Goal: Find specific page/section: Find specific page/section

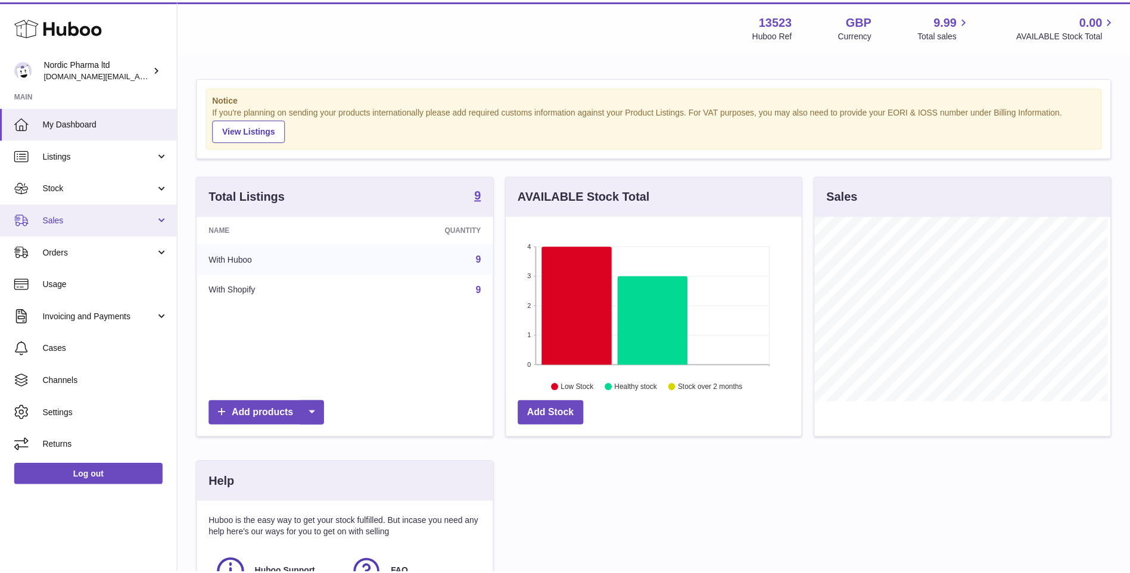
scroll to position [186, 298]
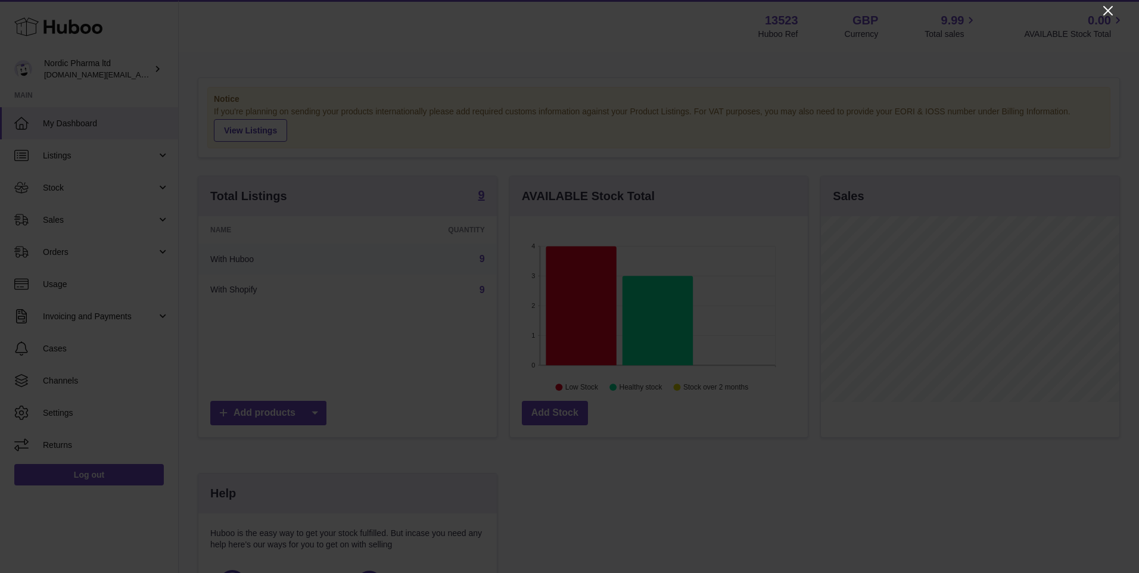
click at [1112, 13] on icon "Close" at bounding box center [1108, 11] width 14 height 14
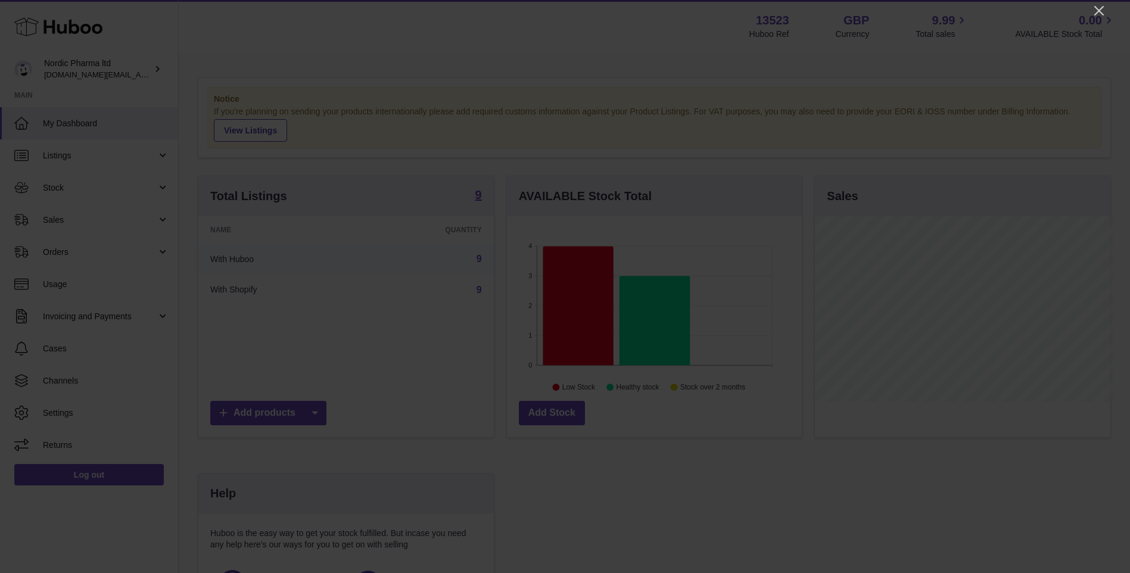
scroll to position [595689, 595580]
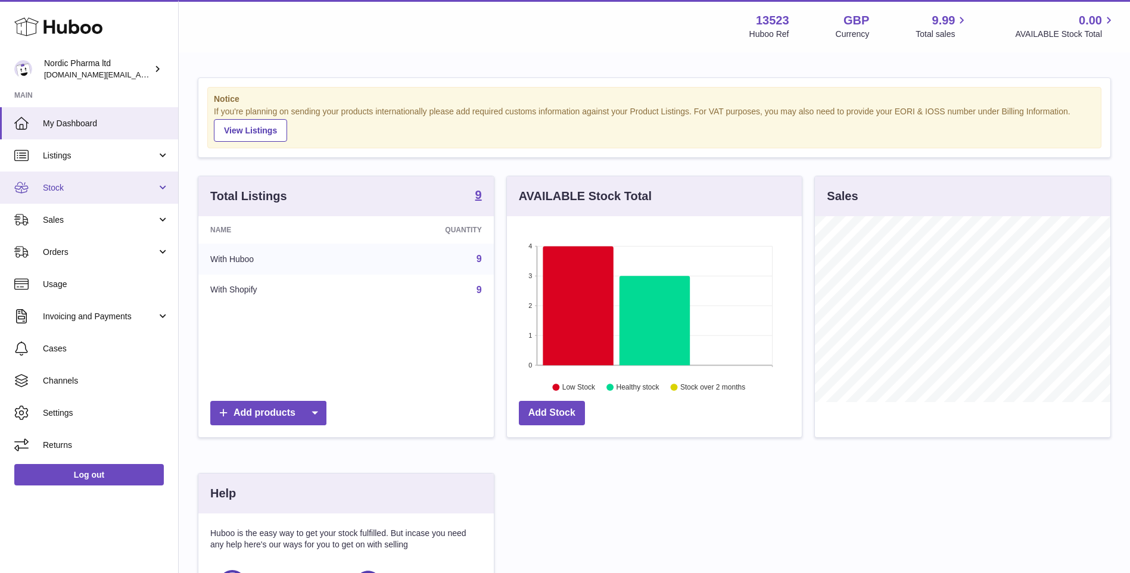
click at [98, 189] on span "Stock" at bounding box center [100, 187] width 114 height 11
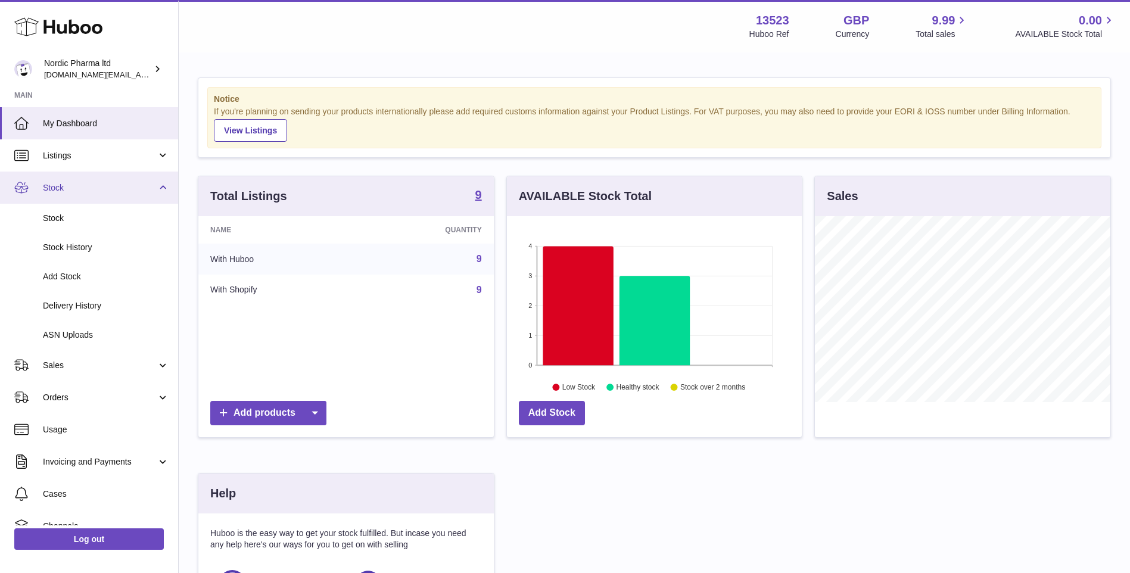
click at [98, 189] on span "Stock" at bounding box center [100, 187] width 114 height 11
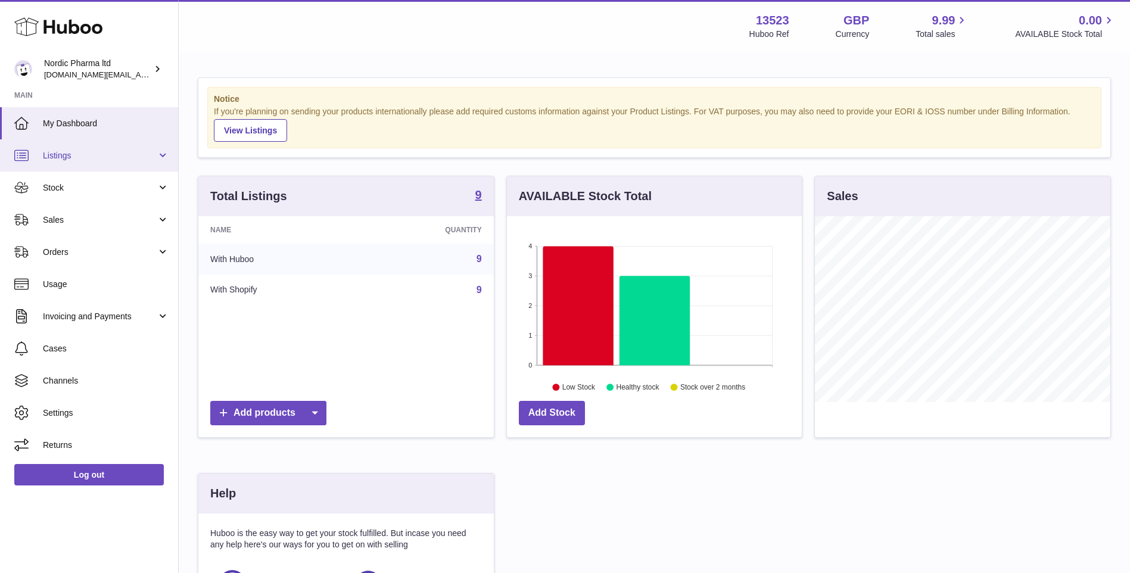
click at [97, 161] on span "Listings" at bounding box center [100, 155] width 114 height 11
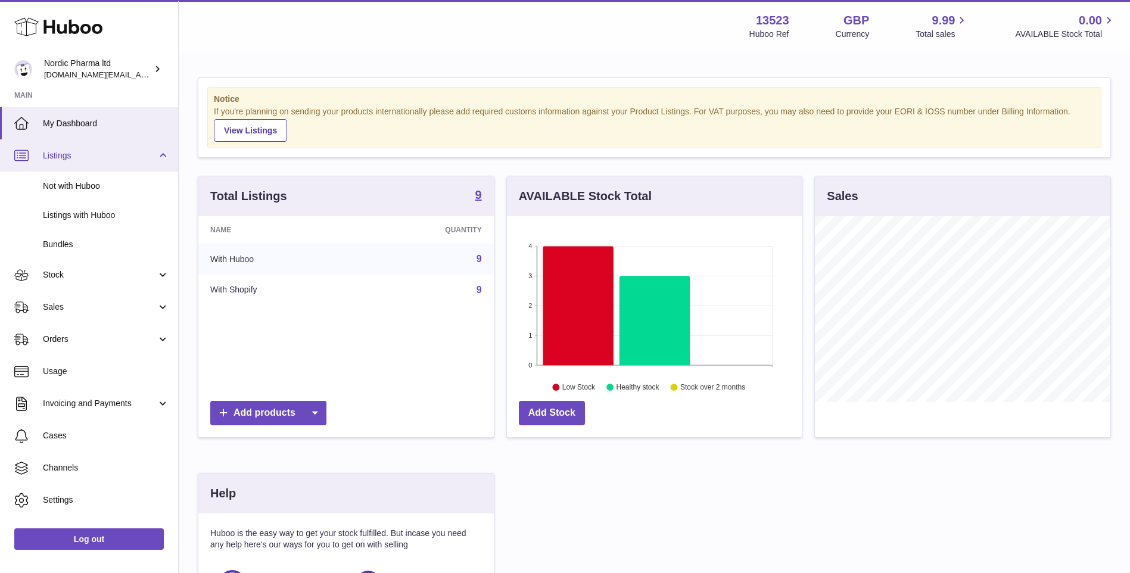
click at [98, 152] on span "Listings" at bounding box center [100, 155] width 114 height 11
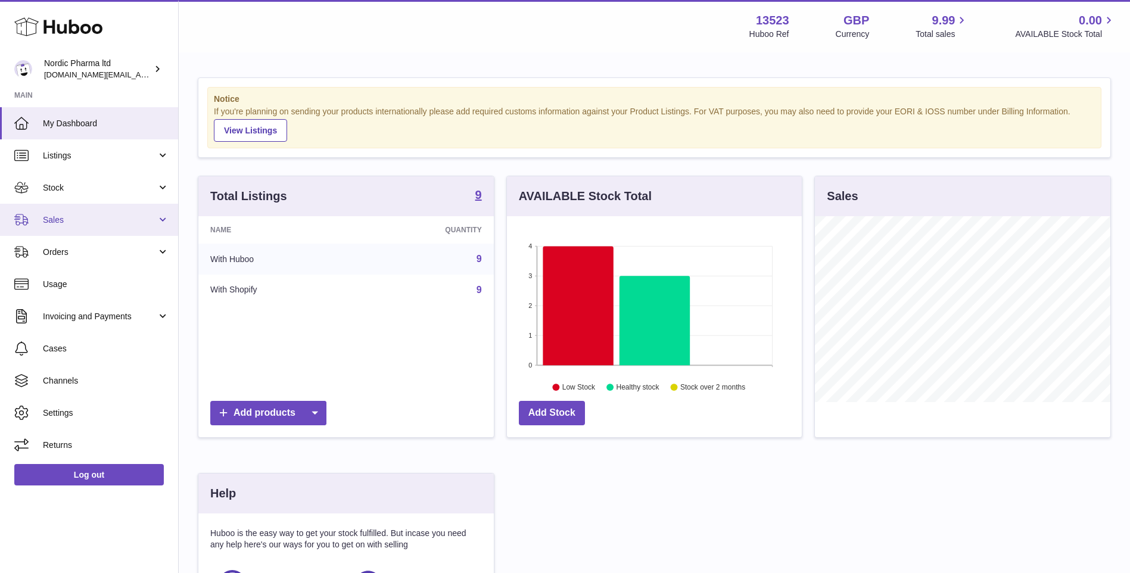
click at [120, 221] on span "Sales" at bounding box center [100, 220] width 114 height 11
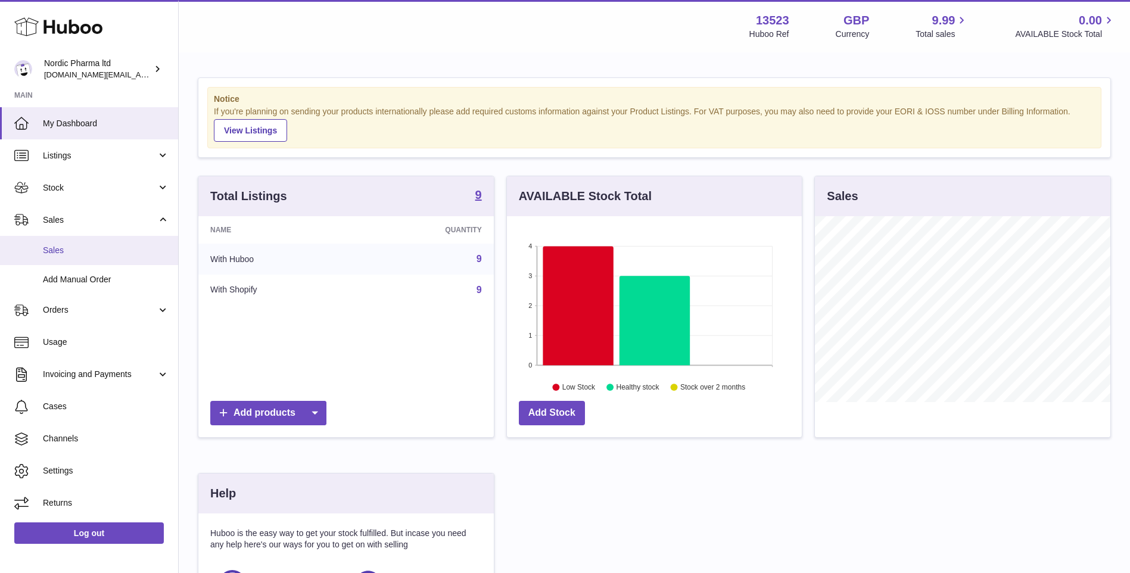
click at [110, 251] on span "Sales" at bounding box center [106, 250] width 126 height 11
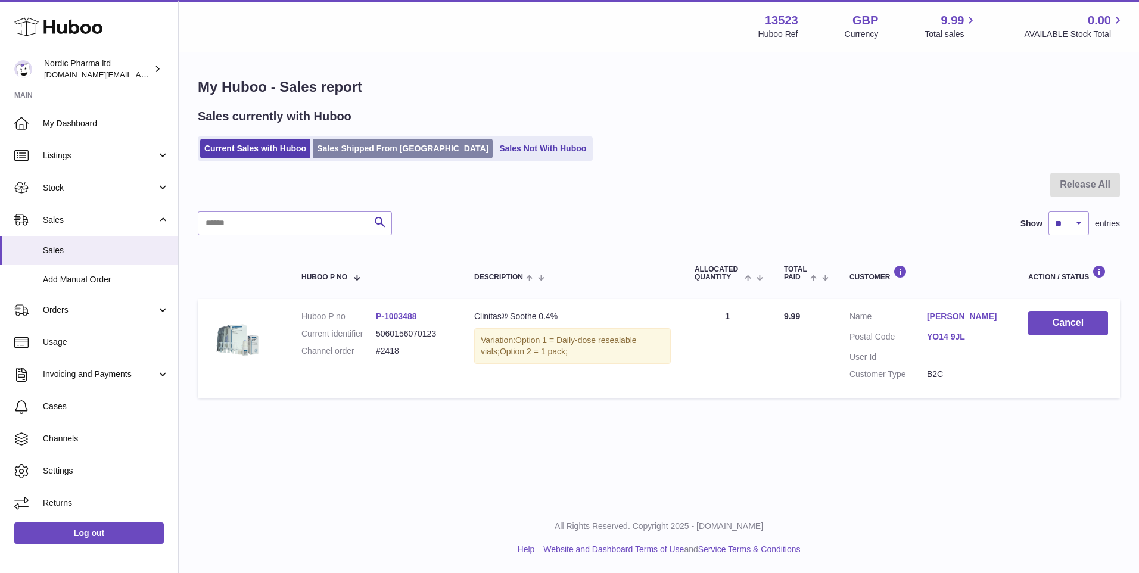
click at [407, 156] on link "Sales Shipped From Huboo" at bounding box center [403, 149] width 180 height 20
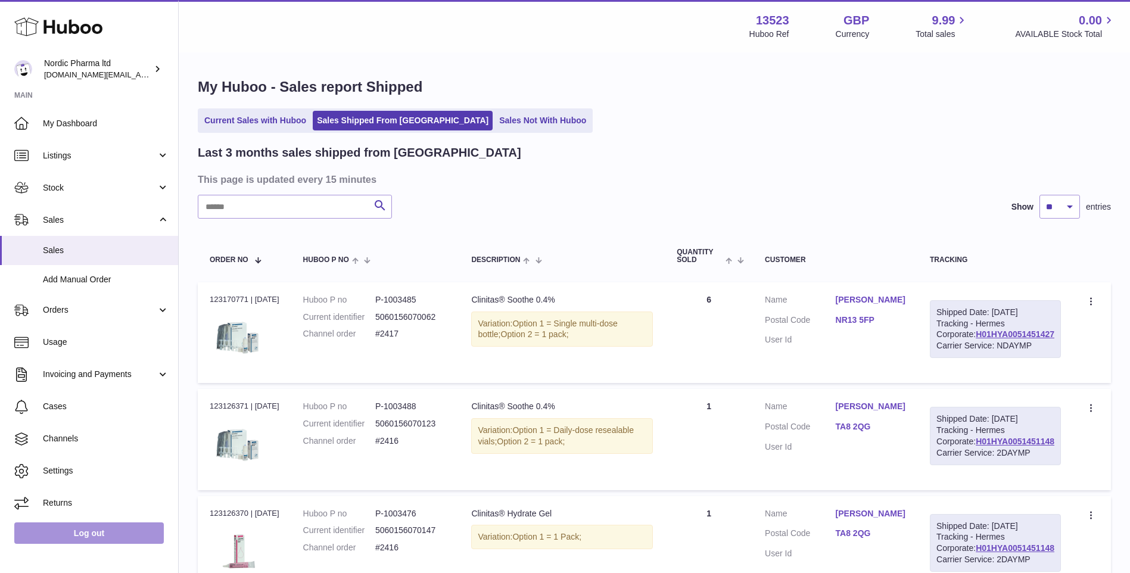
click at [107, 538] on link "Log out" at bounding box center [89, 533] width 150 height 21
